Goal: Find contact information: Find contact information

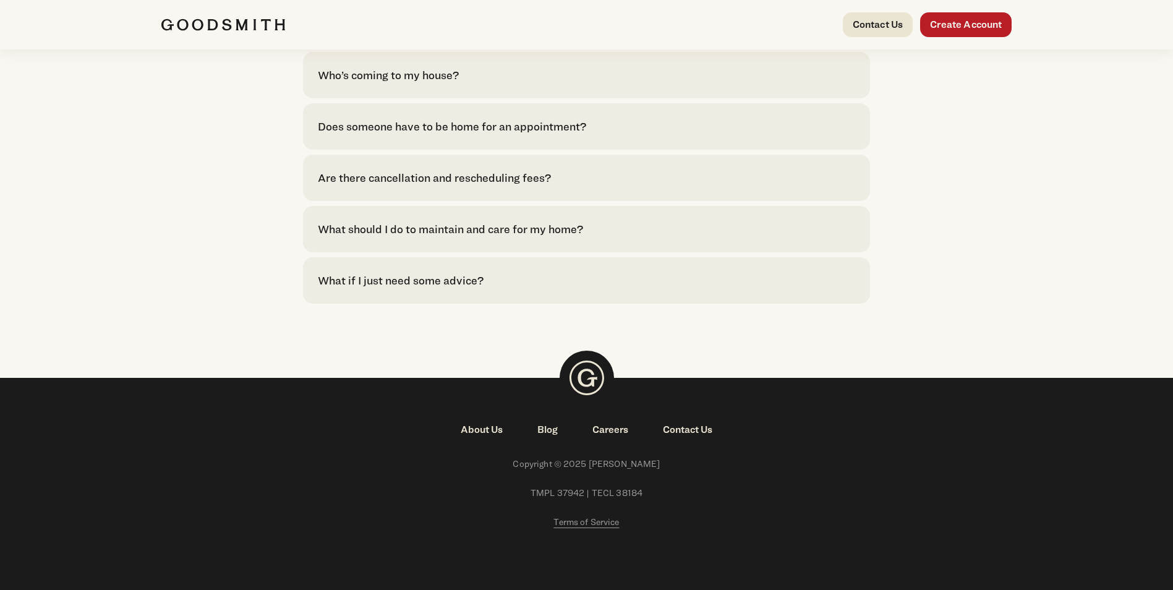
scroll to position [2794, 0]
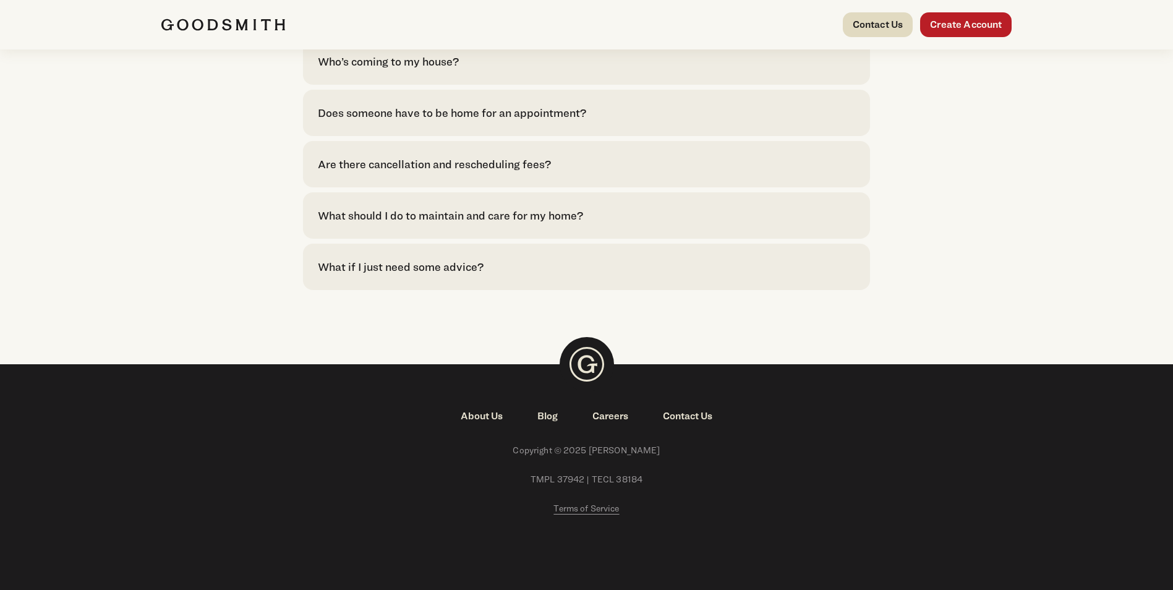
click at [892, 22] on link "Contact Us" at bounding box center [878, 24] width 70 height 25
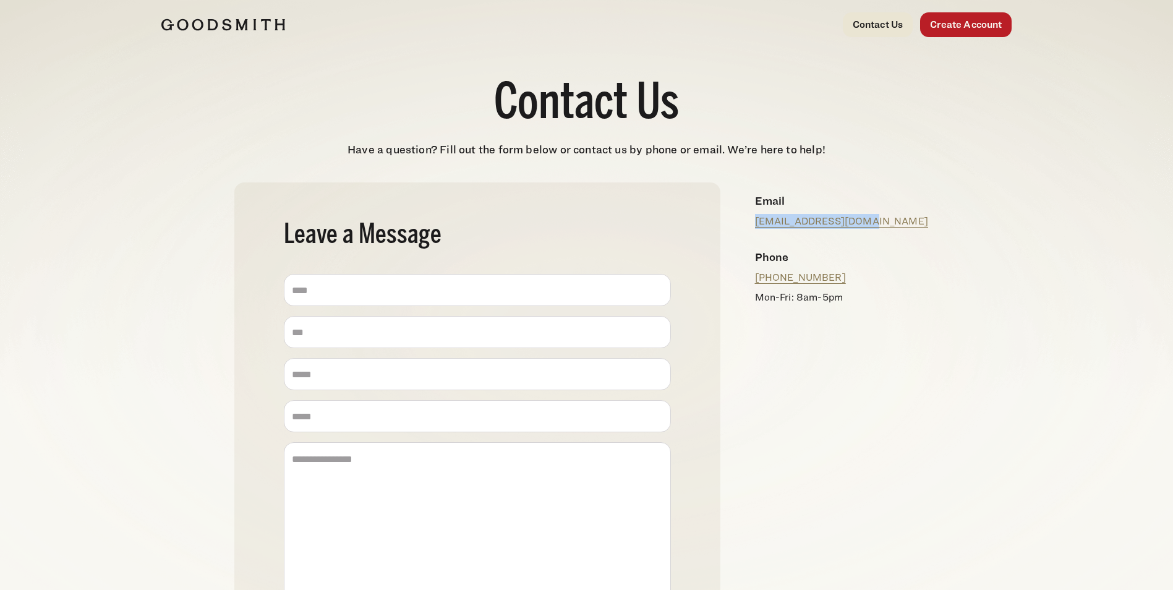
drag, startPoint x: 752, startPoint y: 236, endPoint x: 862, endPoint y: 233, distance: 110.1
click at [862, 233] on div "Email info@mygoodsmith.com" at bounding box center [842, 210] width 194 height 56
copy link "info@mygoodsmith.com"
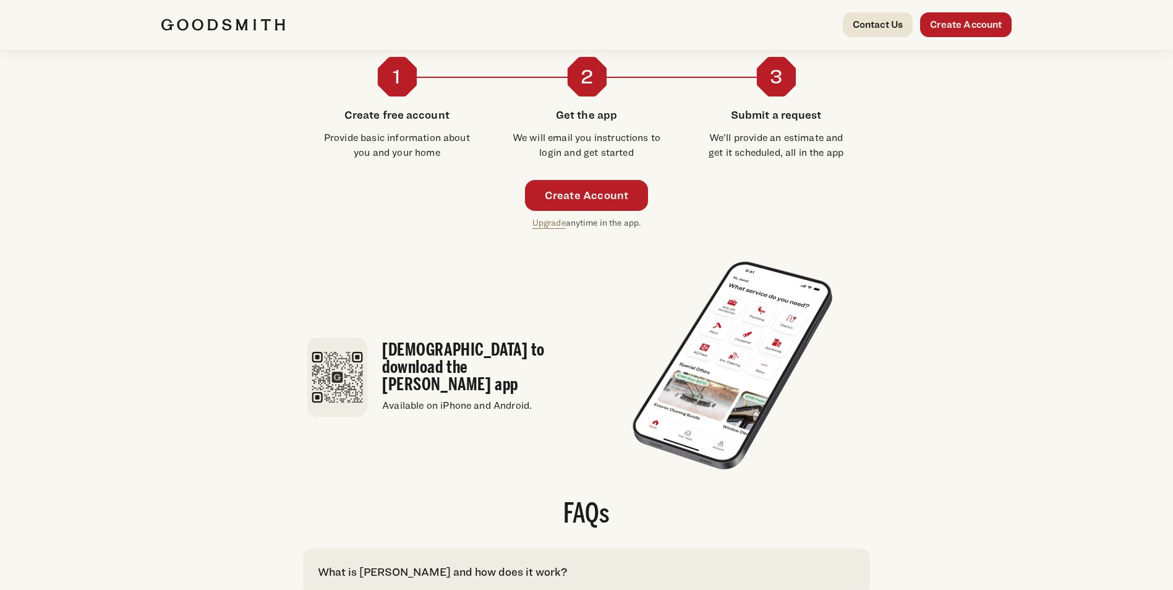
scroll to position [1805, 0]
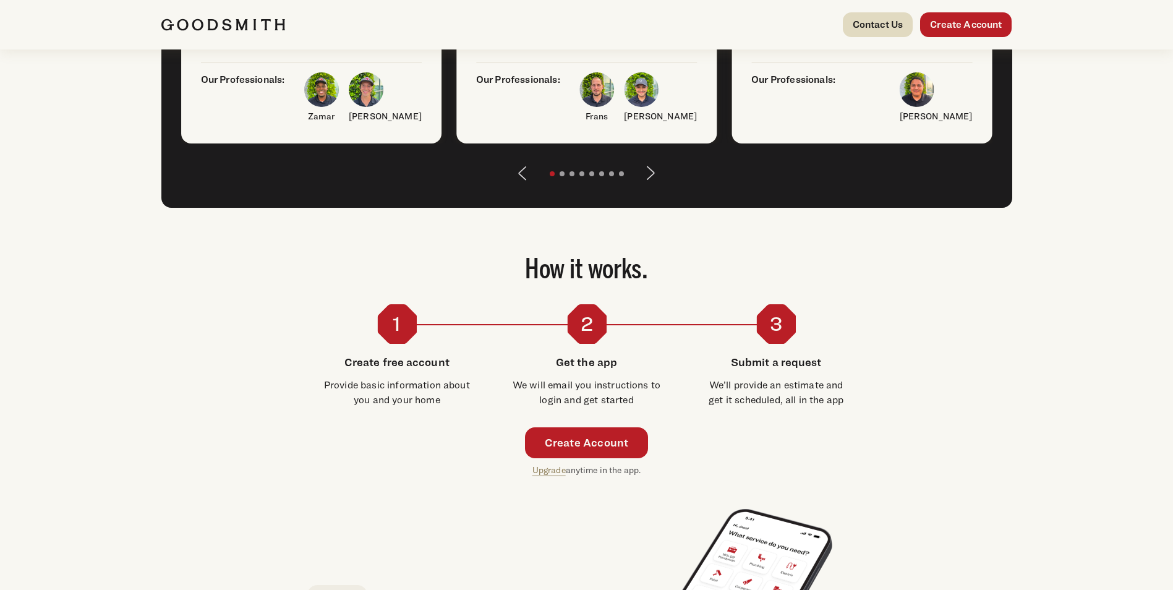
click at [843, 40] on div "Contact Us Create Account" at bounding box center [587, 24] width 890 height 49
click at [856, 28] on link "Contact Us" at bounding box center [878, 24] width 70 height 25
